Goal: Task Accomplishment & Management: Complete application form

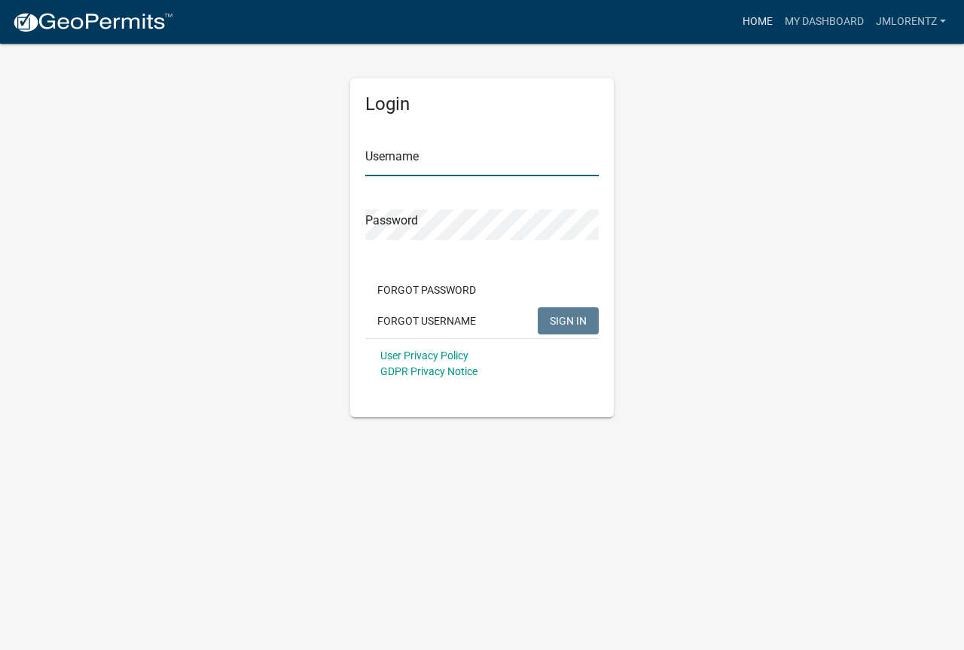
type input "JMLorentz"
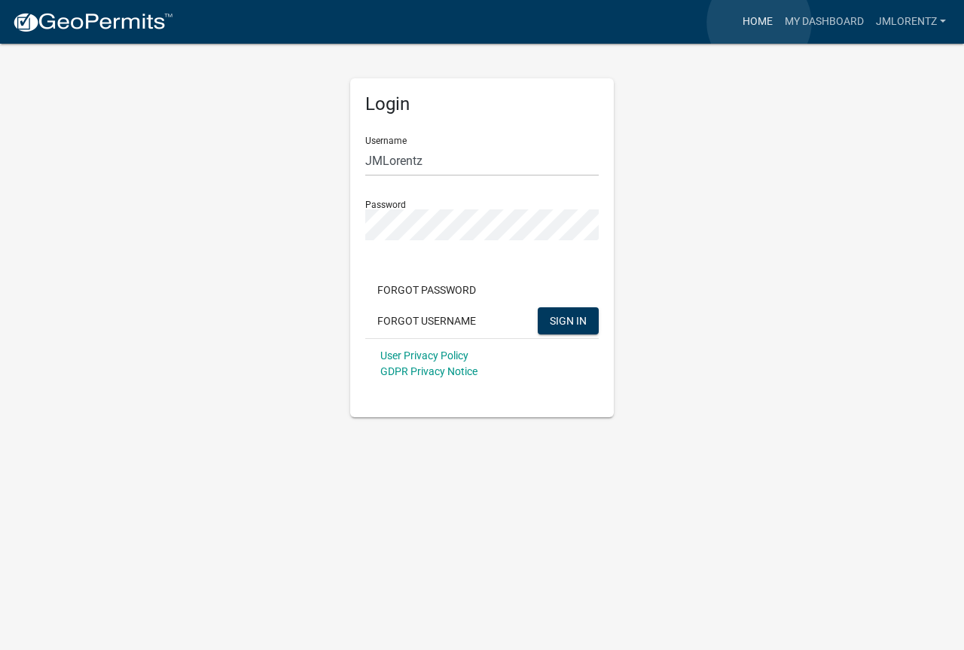
click at [759, 23] on link "Home" at bounding box center [757, 22] width 42 height 29
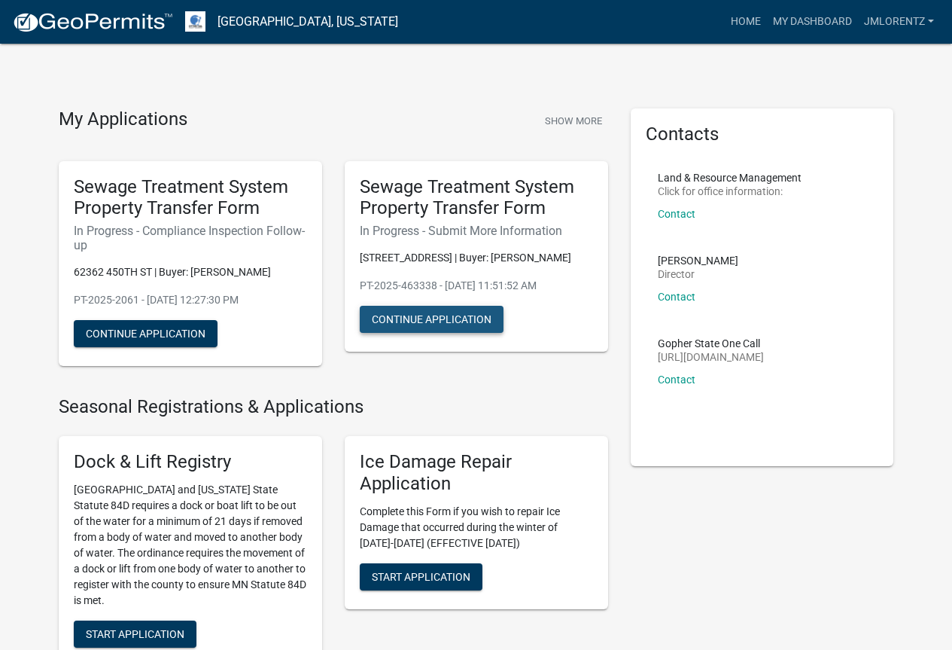
click at [404, 319] on button "Continue Application" at bounding box center [432, 319] width 144 height 27
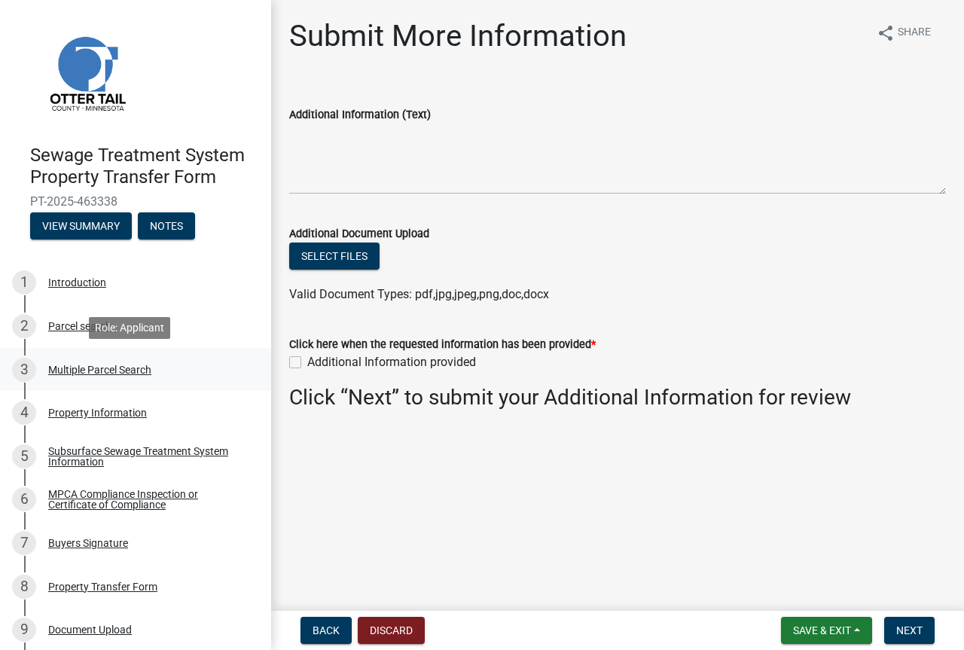
scroll to position [94, 0]
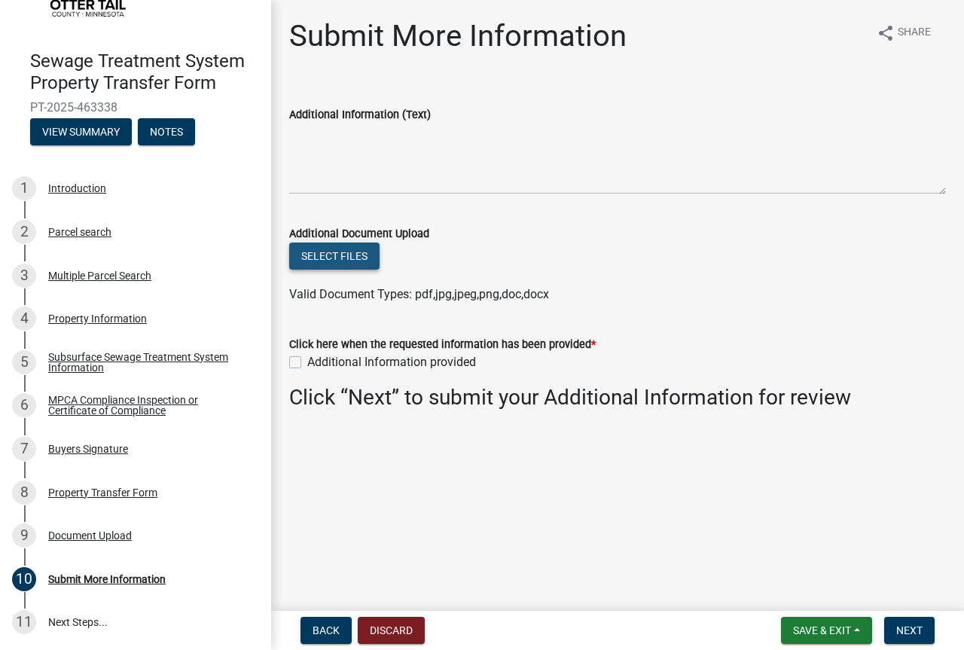
click at [323, 258] on button "Select files" at bounding box center [334, 255] width 90 height 27
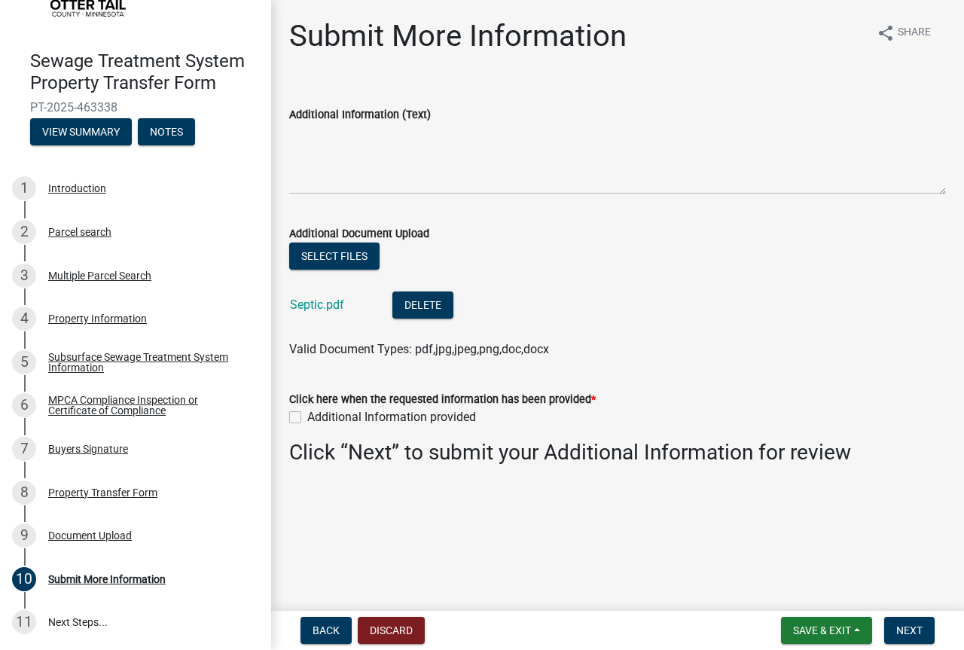
click at [307, 416] on label "Additional Information provided" at bounding box center [391, 417] width 169 height 18
click at [307, 416] on input "Additional Information provided" at bounding box center [312, 413] width 10 height 10
checkbox input "true"
click at [909, 632] on span "Next" at bounding box center [909, 630] width 26 height 12
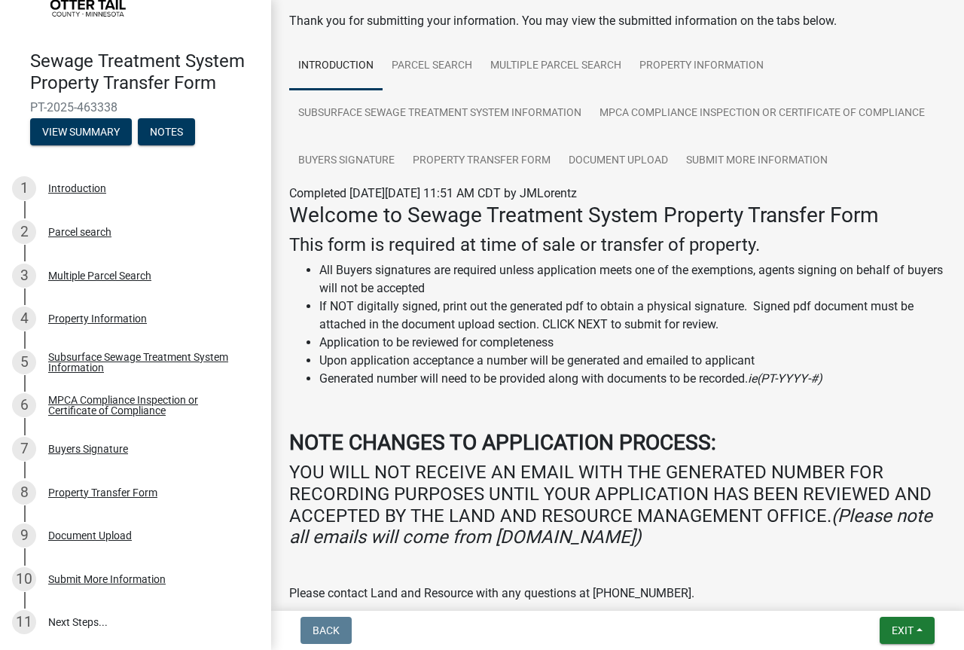
scroll to position [0, 0]
